Goal: Subscribe to service/newsletter

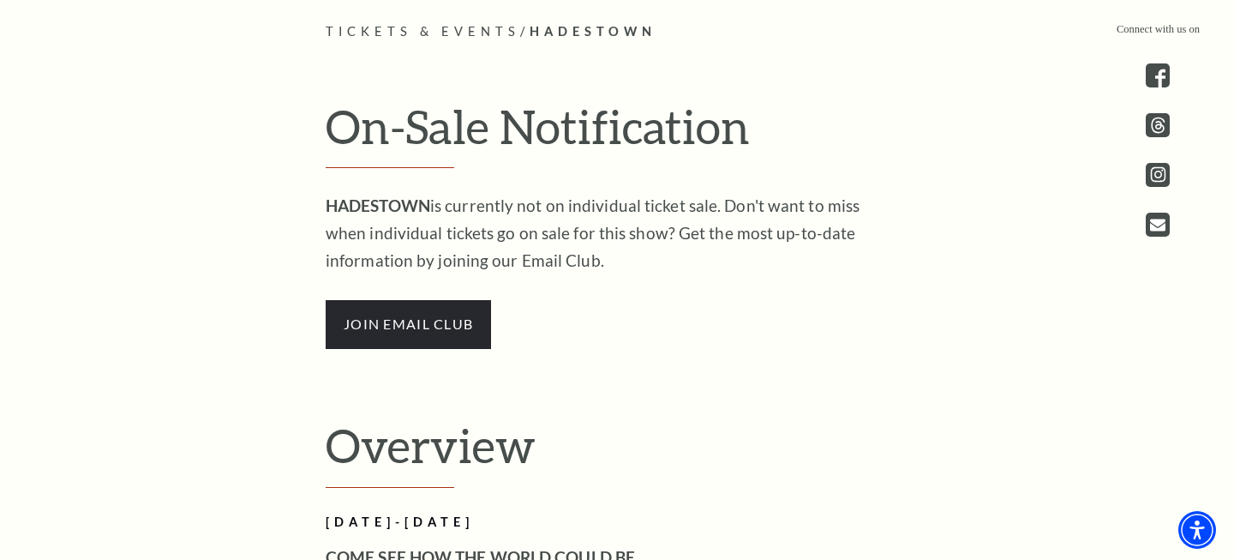
scroll to position [714, 0]
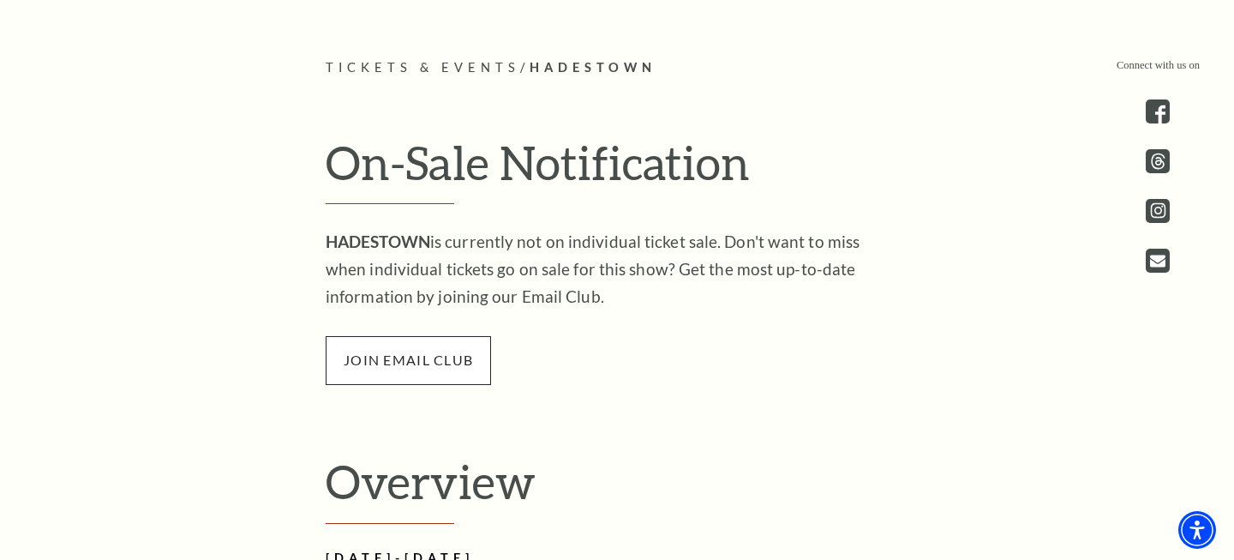
click at [460, 362] on span "join email club" at bounding box center [408, 360] width 165 height 48
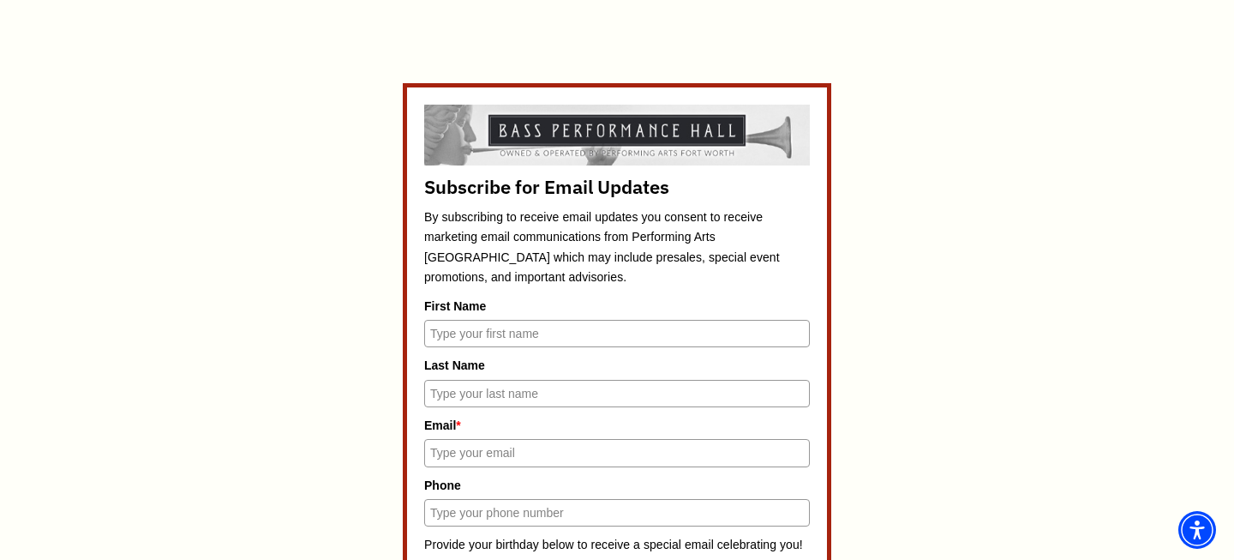
scroll to position [720, 0]
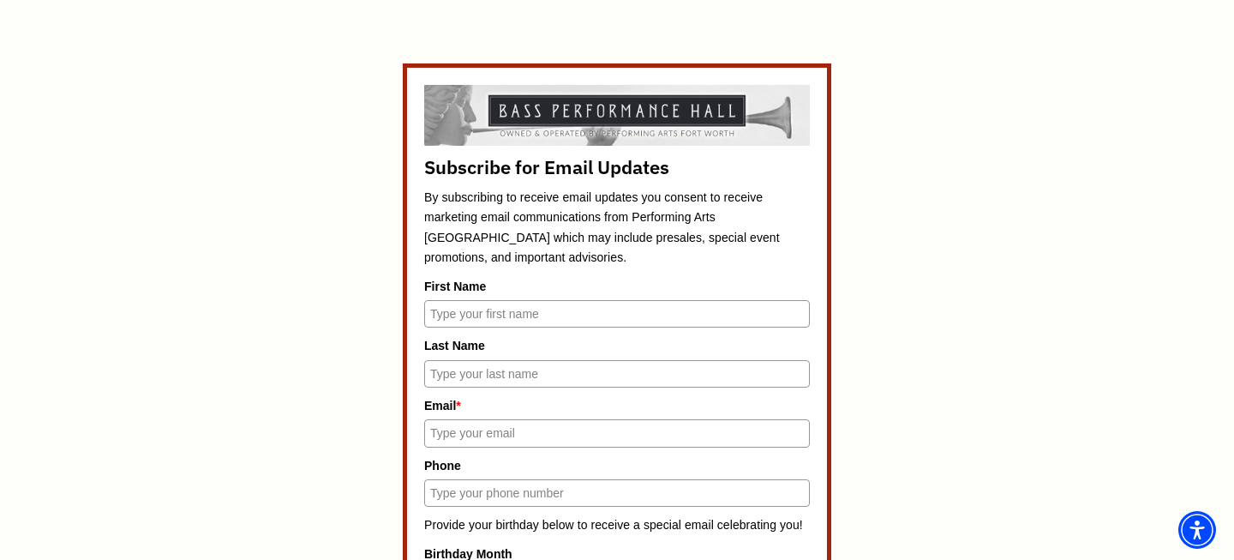
click at [481, 315] on input "First Name" at bounding box center [617, 313] width 386 height 27
type input "[PERSON_NAME]"
type input "[EMAIL_ADDRESS][DOMAIN_NAME]"
type input "4439004842"
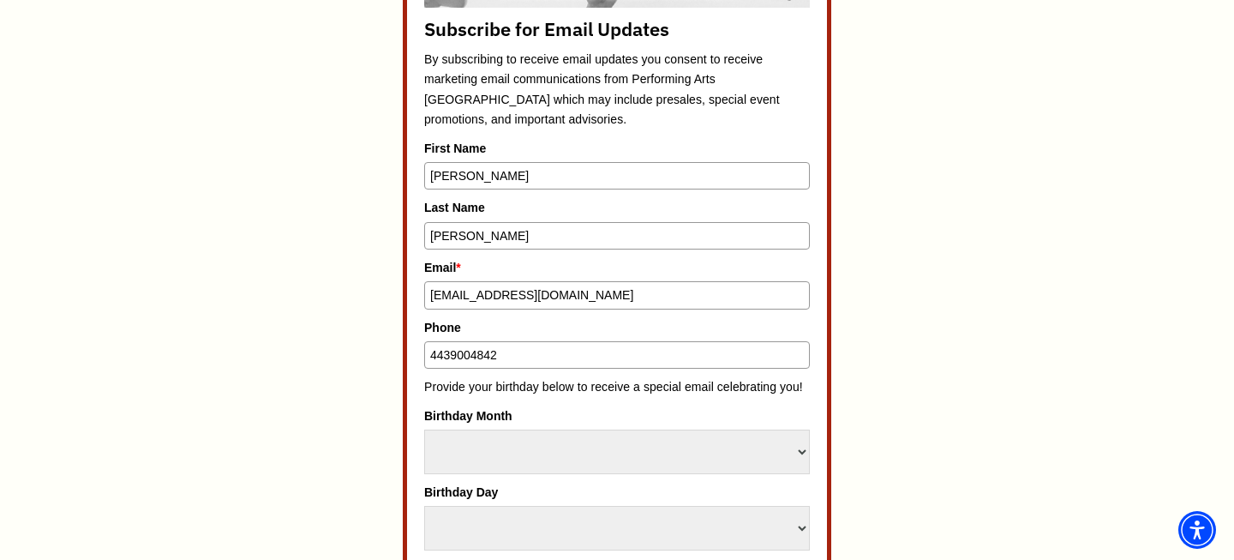
scroll to position [983, 0]
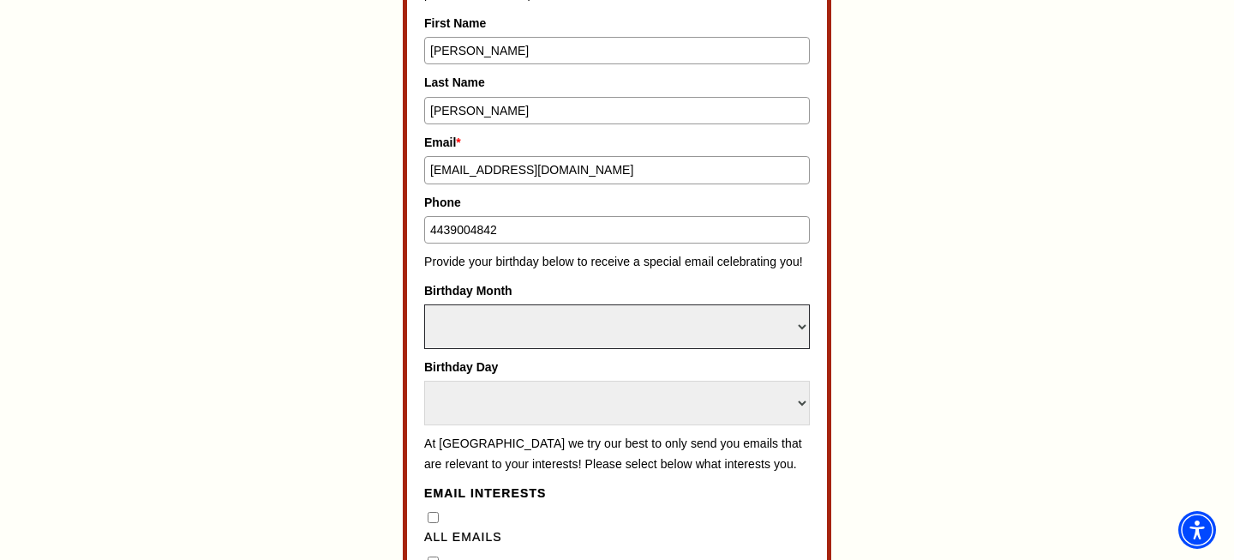
click at [554, 326] on select "Select Month January February March April May June July August September Octobe…" at bounding box center [617, 326] width 386 height 45
select select "October"
click at [424, 304] on select "Select Month January February March April May June July August September Octobe…" at bounding box center [617, 326] width 386 height 45
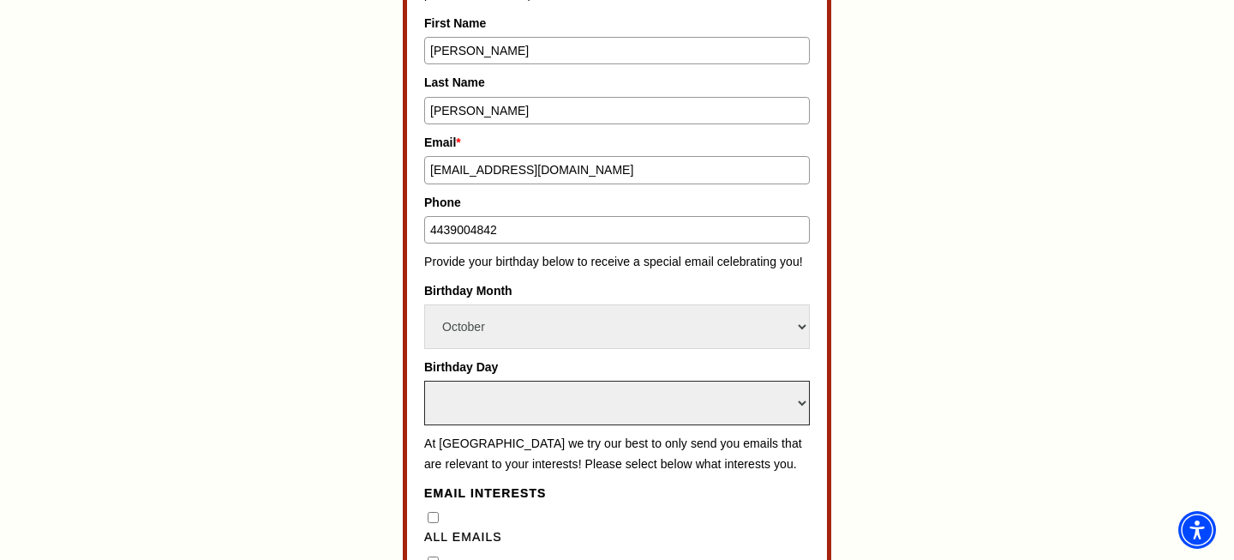
click at [546, 391] on select "Select Day 1 2 3 4 5 6 7 8 9 10 11 12 13 14 15 16 17 18 19 20 21 22 23 24" at bounding box center [617, 402] width 386 height 45
select select "5"
click at [424, 380] on select "Select Day 1 2 3 4 5 6 7 8 9 10 11 12 13 14 15 16 17 18 19 20 21 22 23 24" at bounding box center [617, 402] width 386 height 45
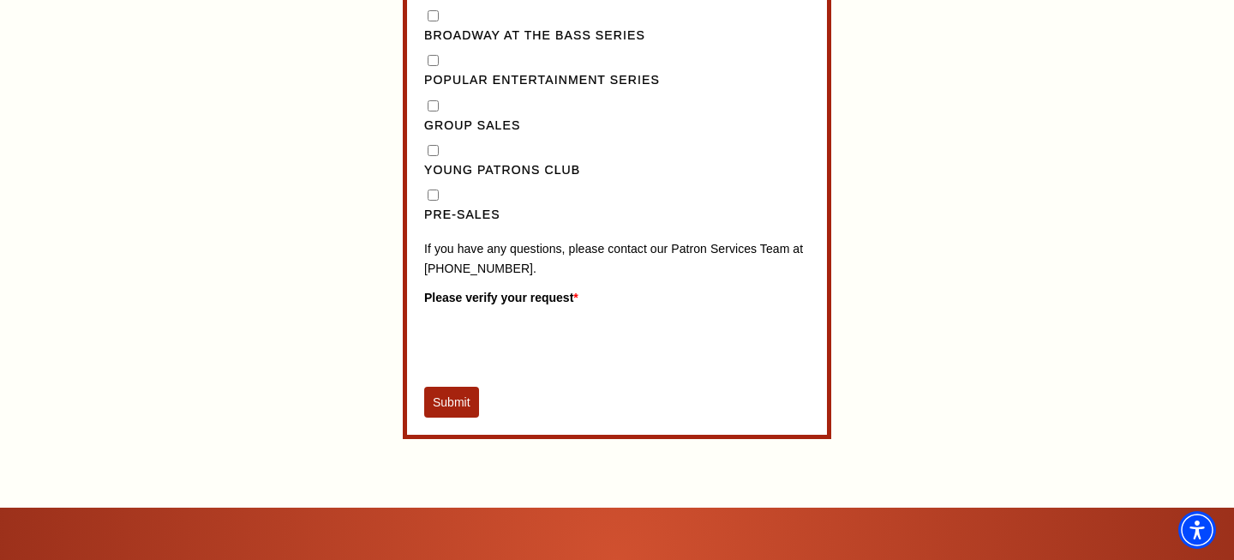
scroll to position [1489, 0]
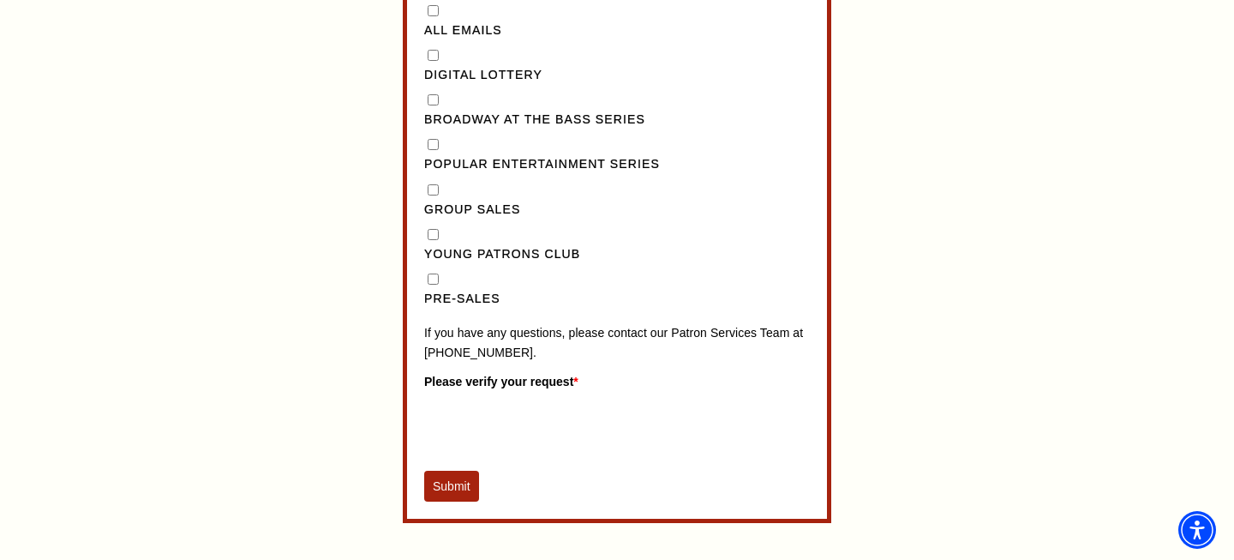
click at [434, 150] on Series"] "Popular Entertainment Series" at bounding box center [433, 144] width 11 height 11
checkbox Series"] "true"
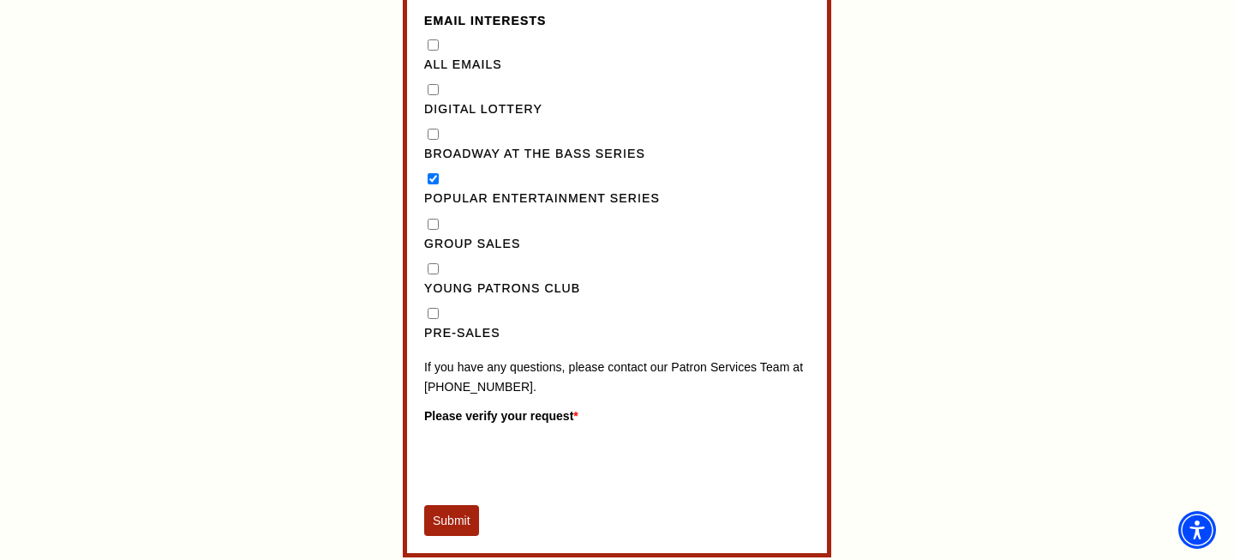
scroll to position [1432, 0]
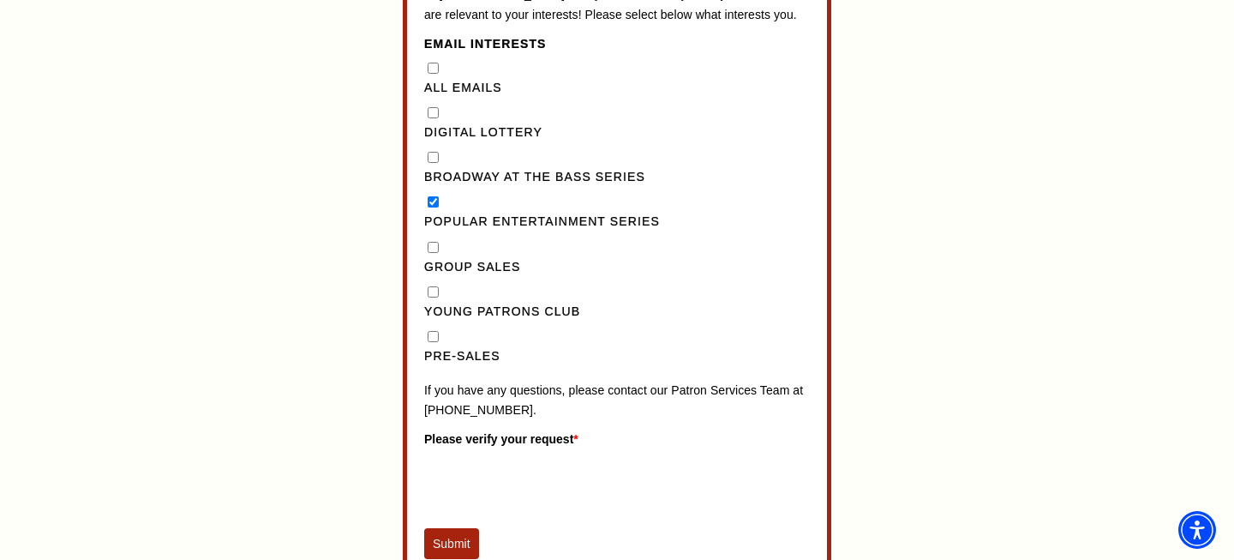
click at [434, 163] on Series"] "Broadway at the Bass Series" at bounding box center [433, 157] width 11 height 11
checkbox Series"] "true"
click at [433, 207] on Series"] "Popular Entertainment Series" at bounding box center [433, 201] width 11 height 11
checkbox Series"] "false"
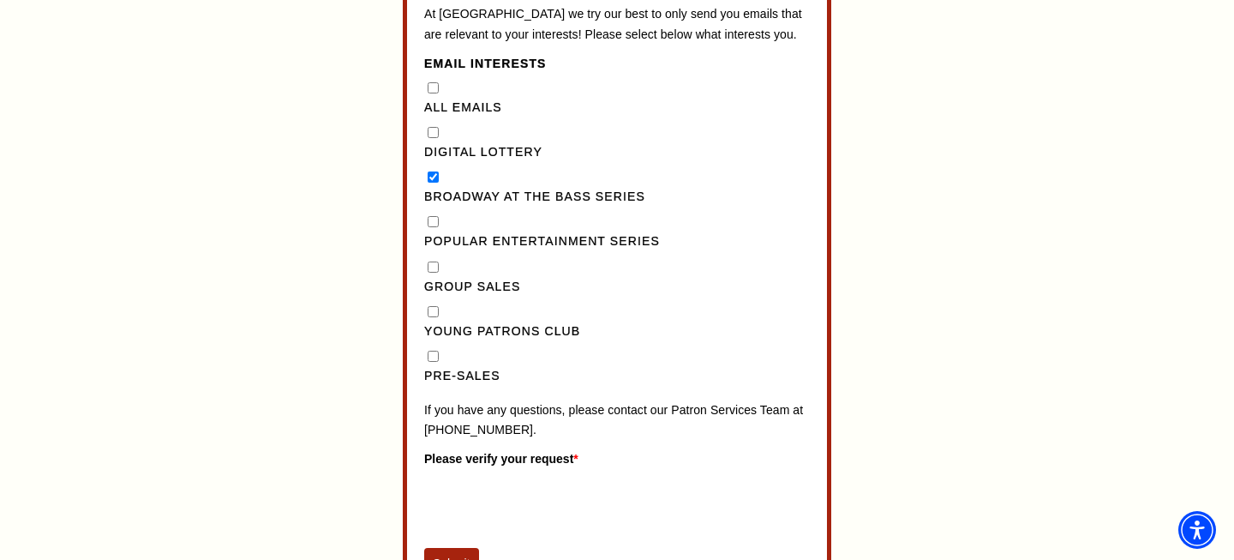
click at [432, 362] on input "Pre-Sales" at bounding box center [433, 355] width 11 height 11
checkbox input "true"
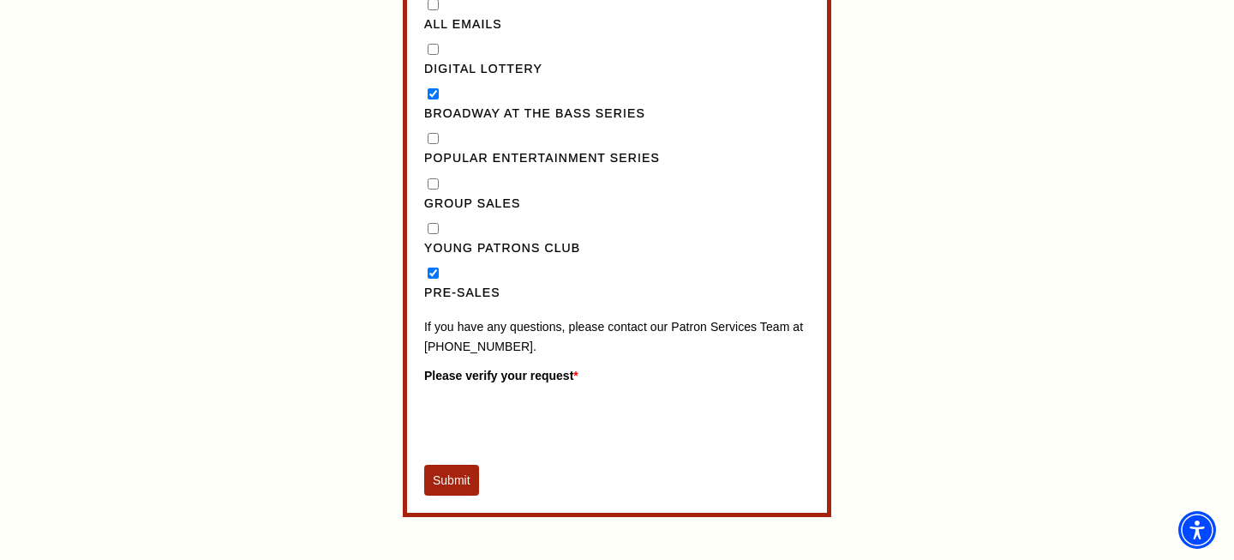
scroll to position [1582, 0]
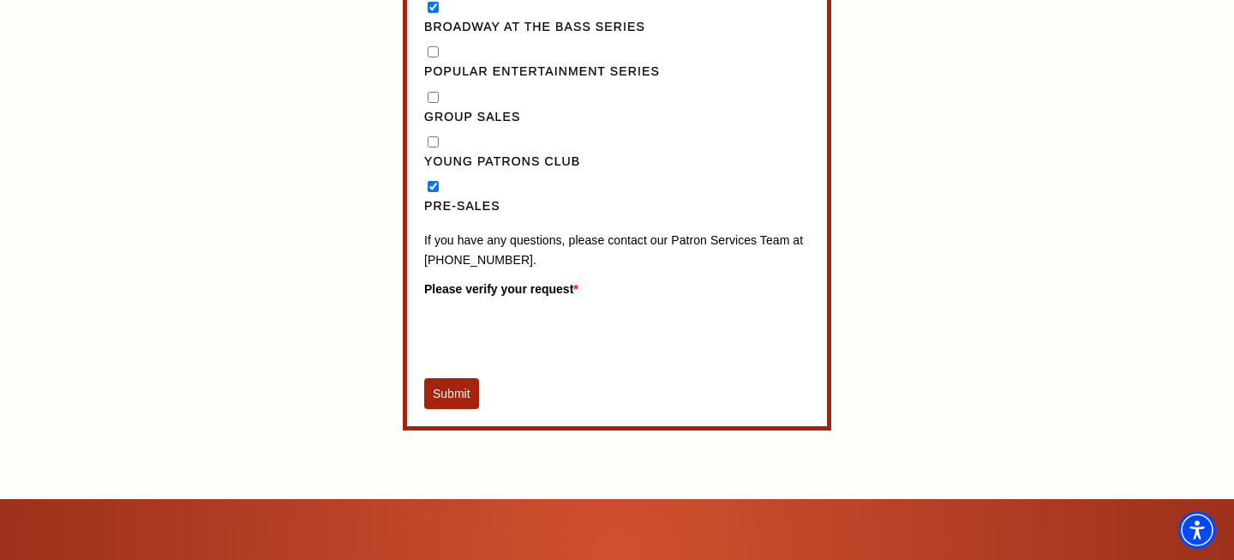
click at [446, 409] on button "Submit" at bounding box center [451, 393] width 55 height 31
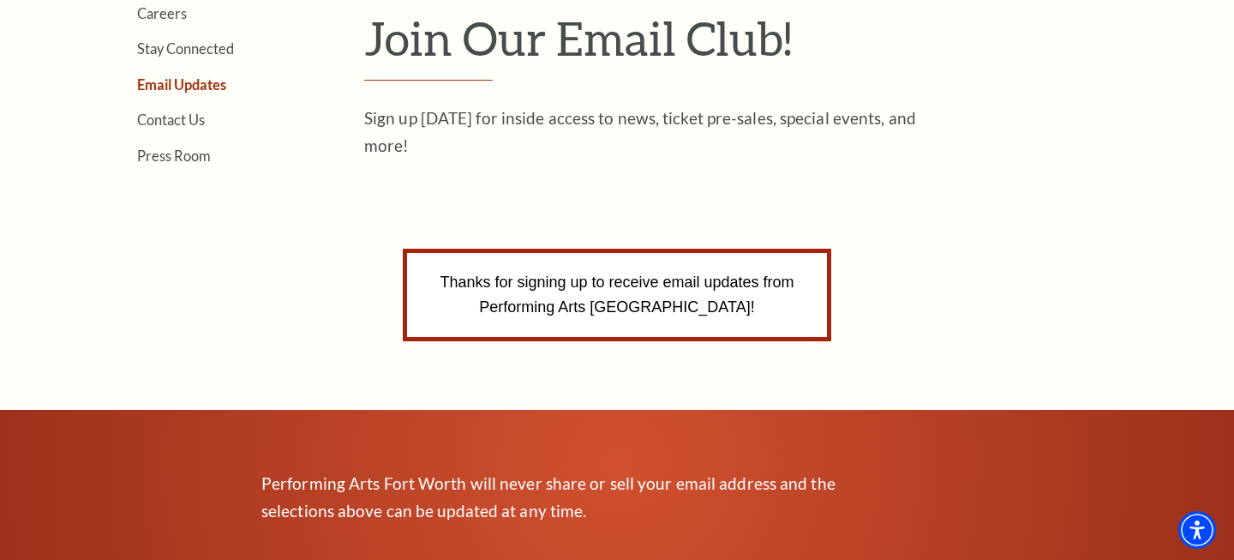
scroll to position [630, 0]
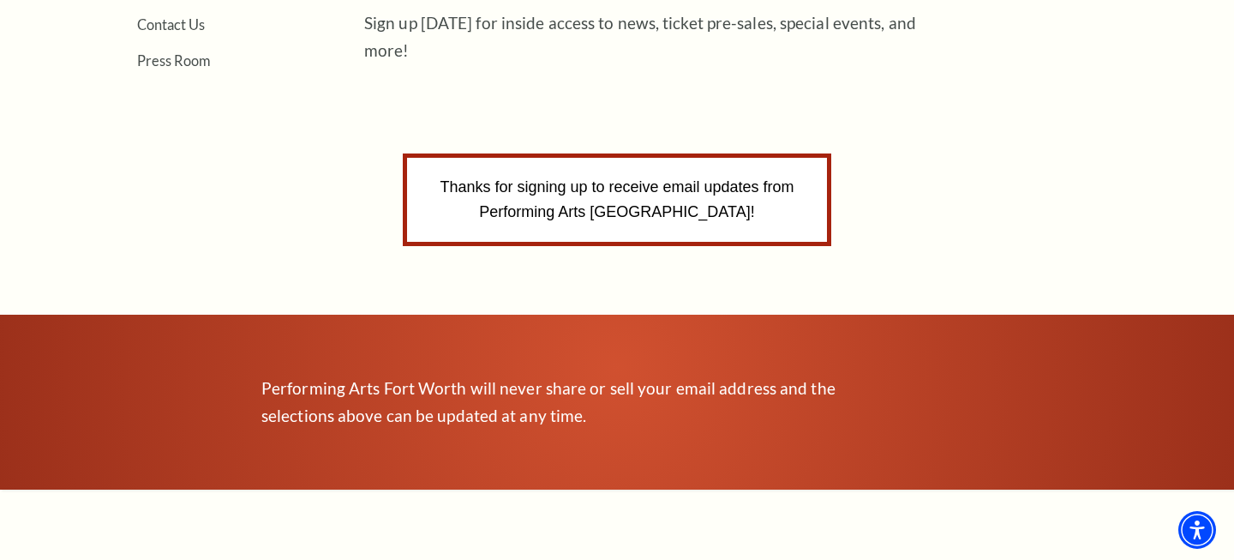
click at [44, 327] on div "Performing Arts Fort Worth will never share or sell your email address and the …" at bounding box center [617, 401] width 1234 height 175
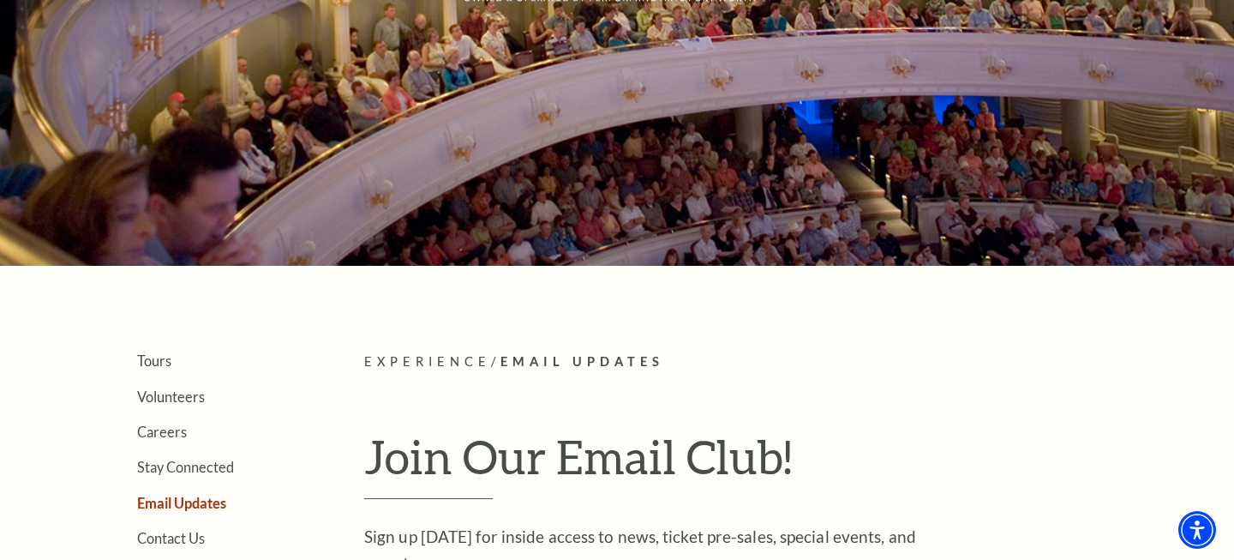
scroll to position [257, 0]
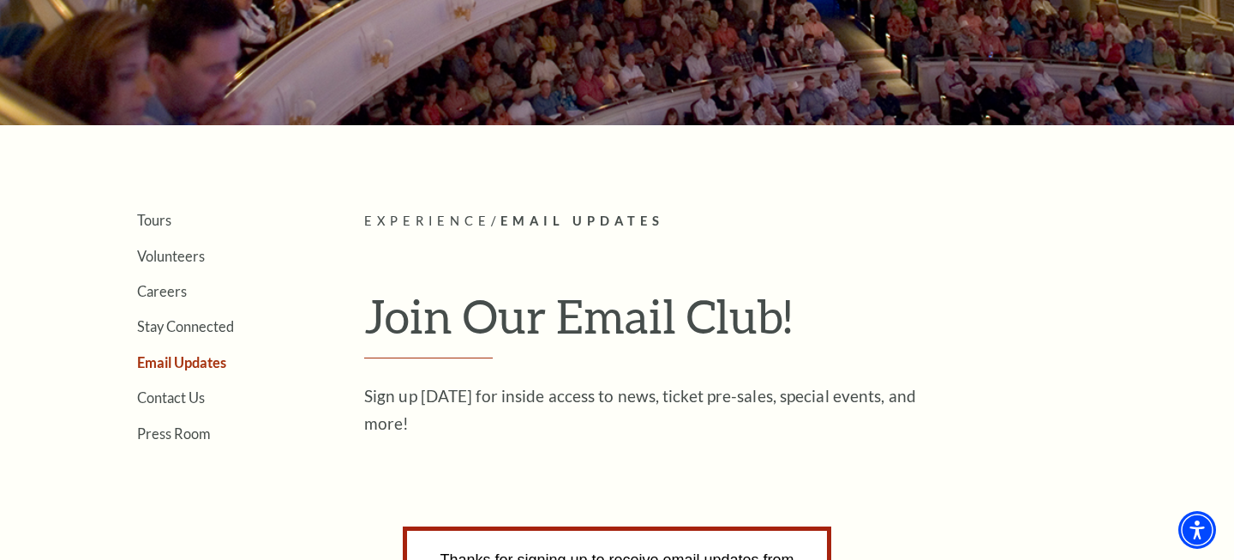
click at [44, 327] on div "Search Tours Volunteers Careers Stay Connected Email Updates Contact Us Press R…" at bounding box center [617, 560] width 1234 height 1654
